Goal: Transaction & Acquisition: Purchase product/service

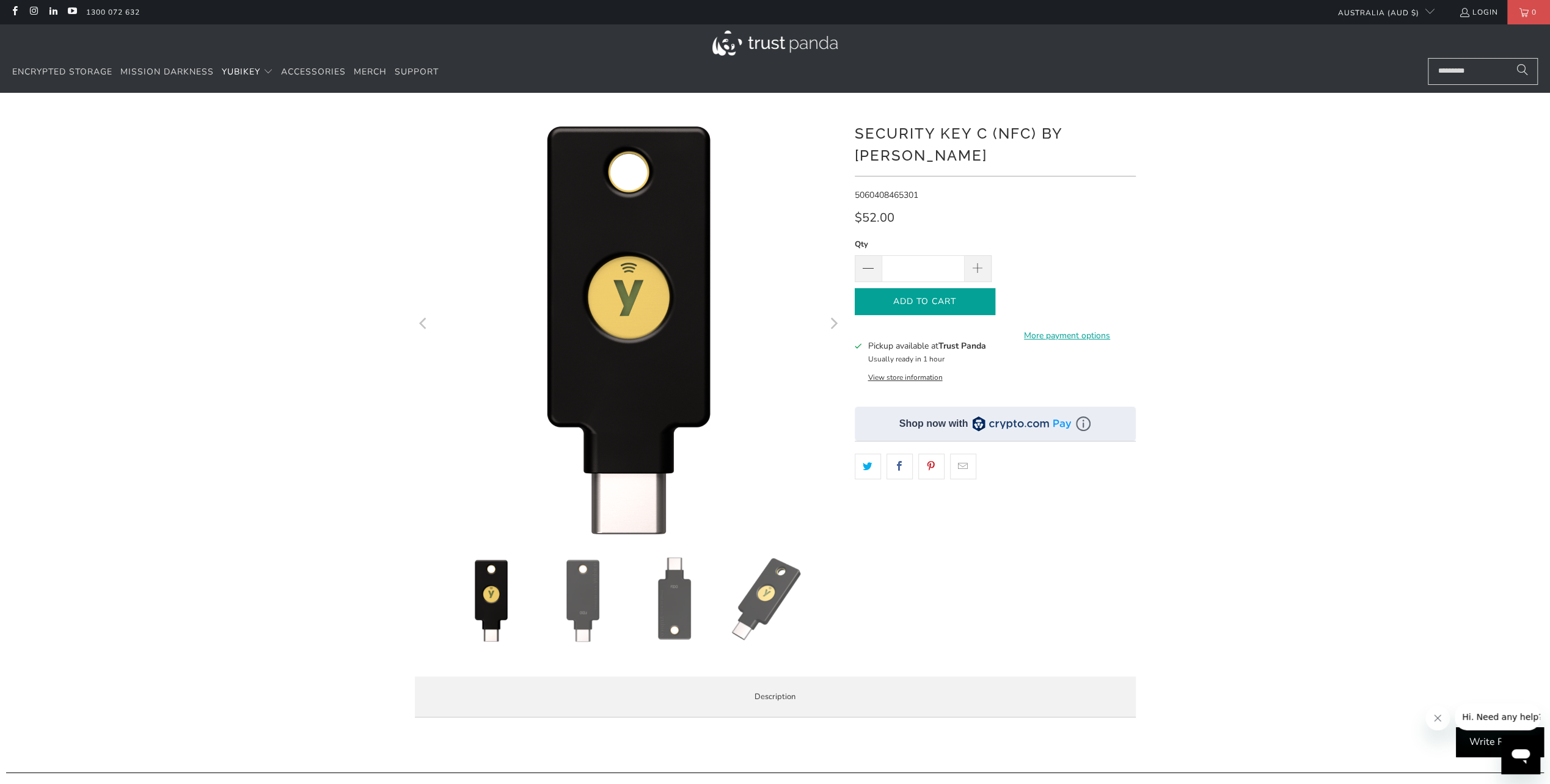
click at [958, 288] on button "Add to Cart" at bounding box center [925, 301] width 141 height 27
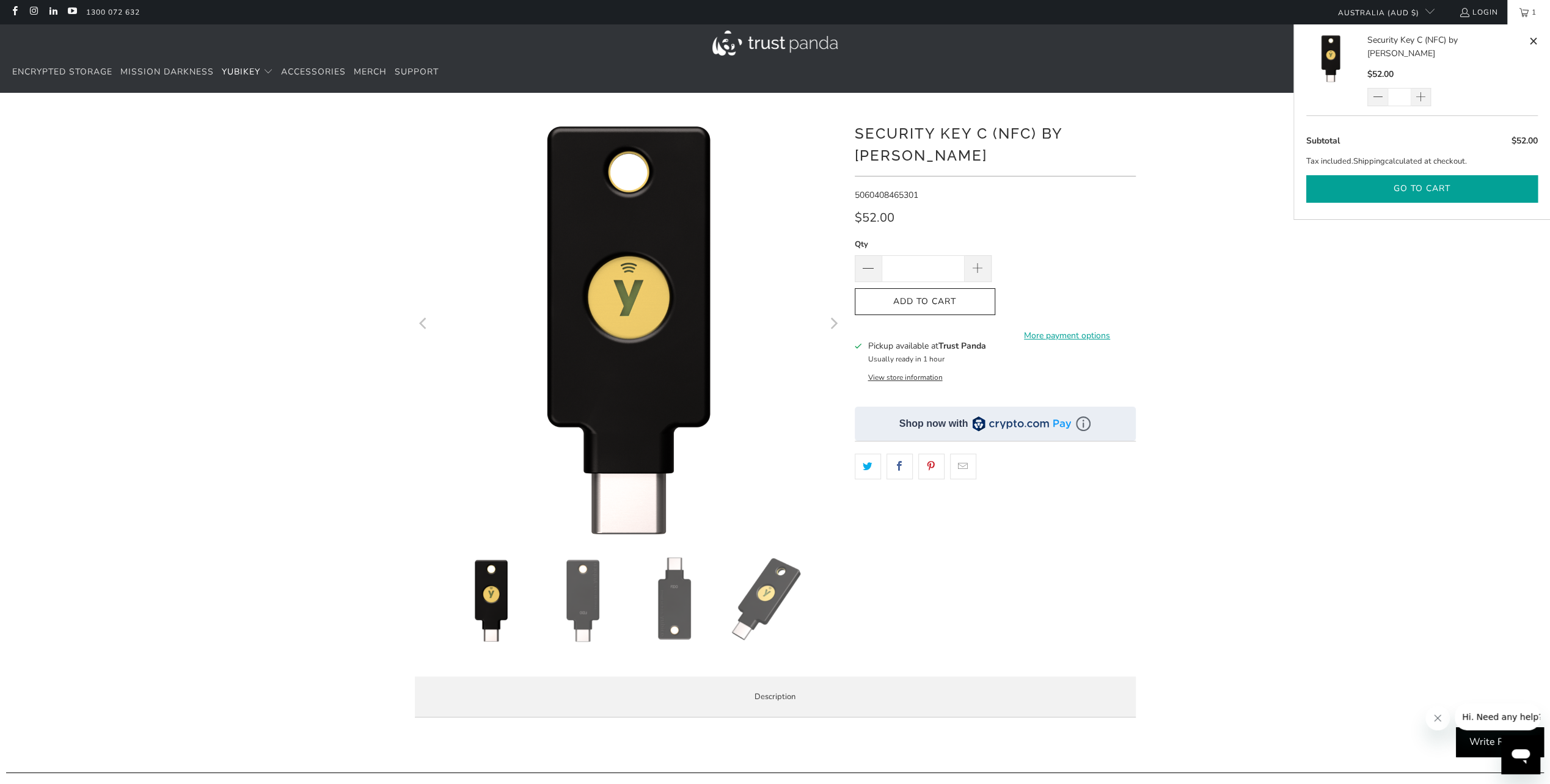
click at [1444, 175] on button "Go to cart" at bounding box center [1422, 189] width 232 height 27
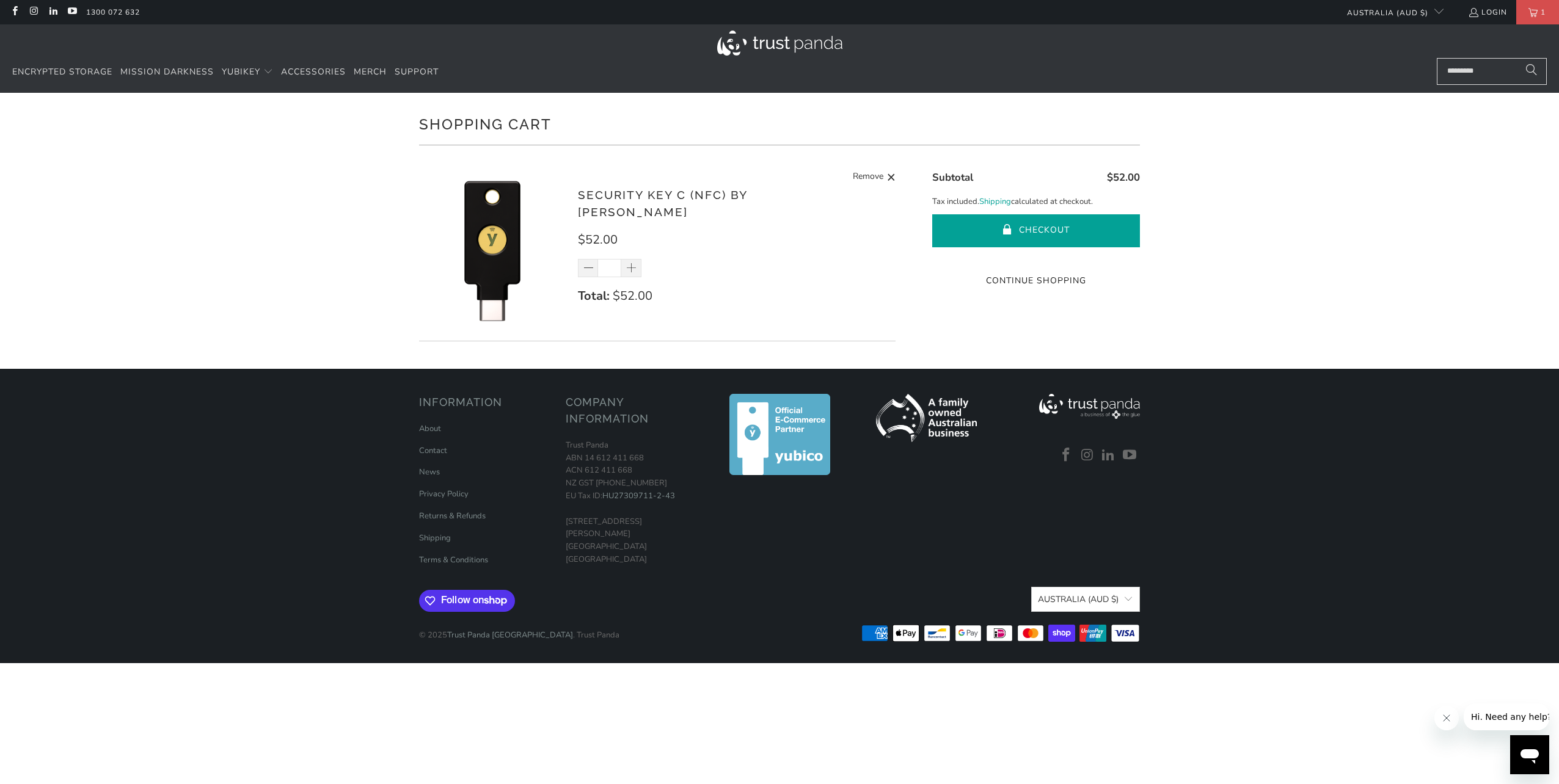
click at [1057, 232] on button "Checkout" at bounding box center [1036, 231] width 208 height 33
click at [578, 270] on div "Security Key C (NFC) by [PERSON_NAME] $52.00 * Total: $52.00 Remove" at bounding box center [730, 252] width 305 height 132
click at [587, 265] on span at bounding box center [589, 269] width 12 height 12
type input "*"
